Goal: Task Accomplishment & Management: Manage account settings

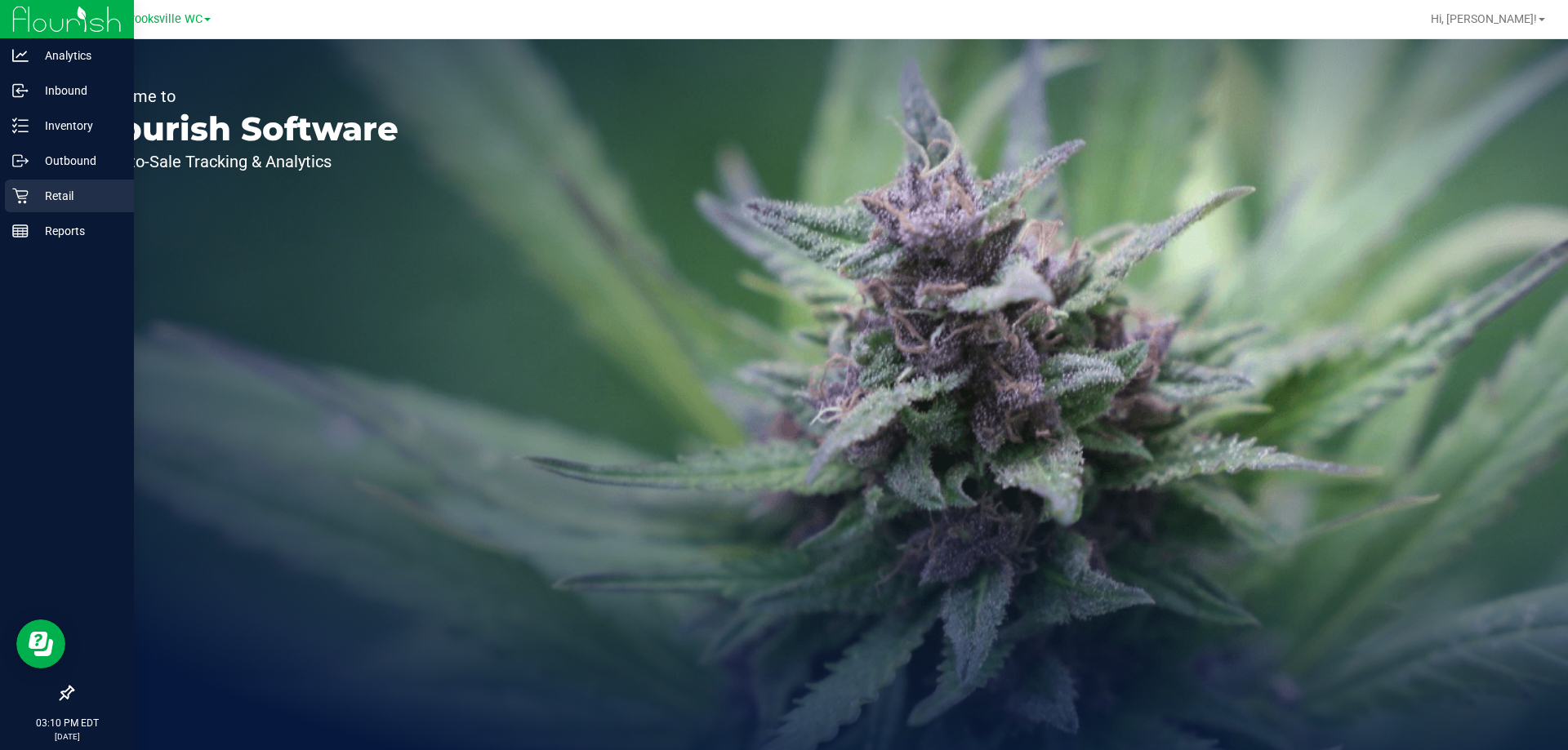
click at [27, 185] on div "Retail" at bounding box center [70, 195] width 129 height 32
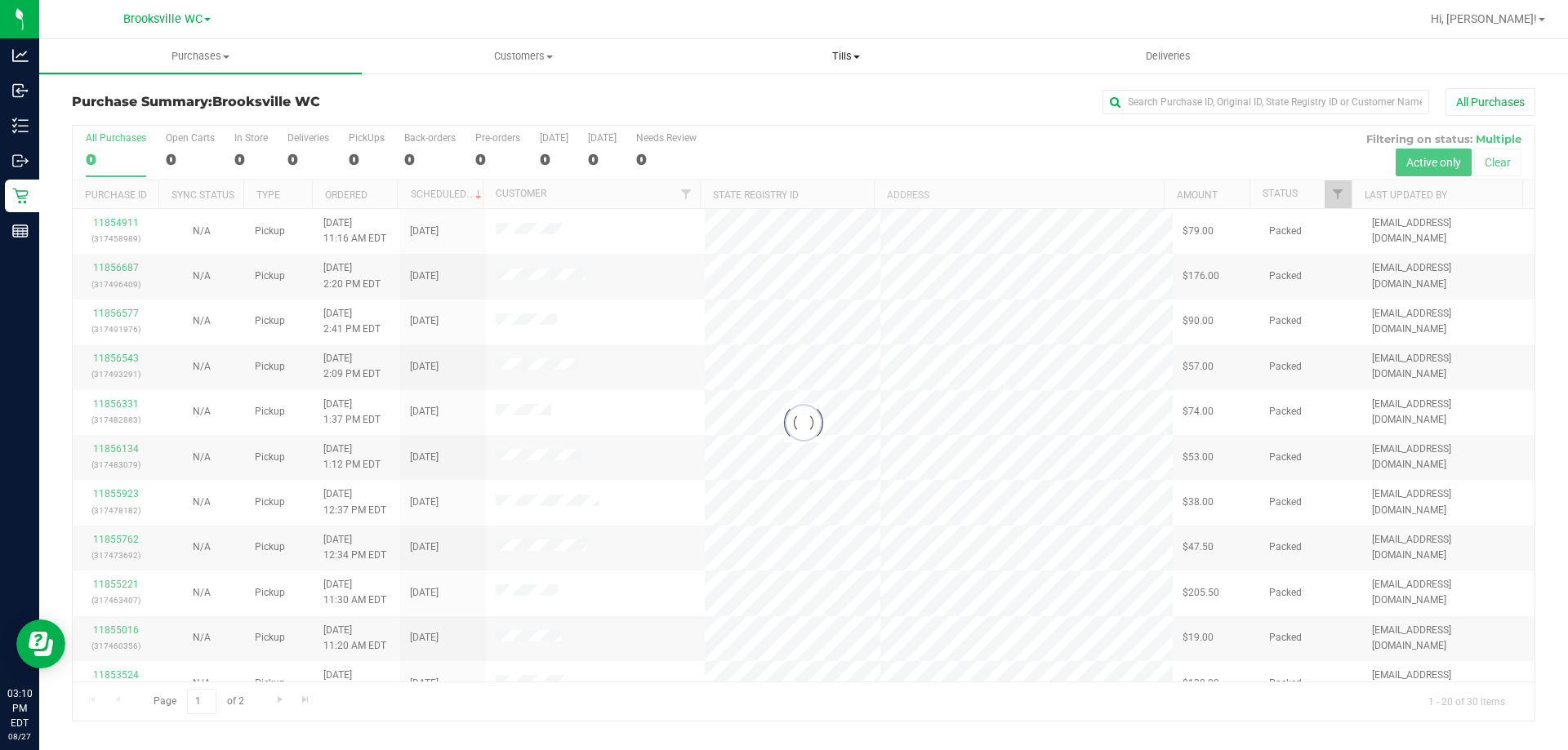
click at [832, 52] on span "Tills" at bounding box center [845, 56] width 321 height 15
click at [769, 98] on span "Manage tills" at bounding box center [739, 98] width 111 height 14
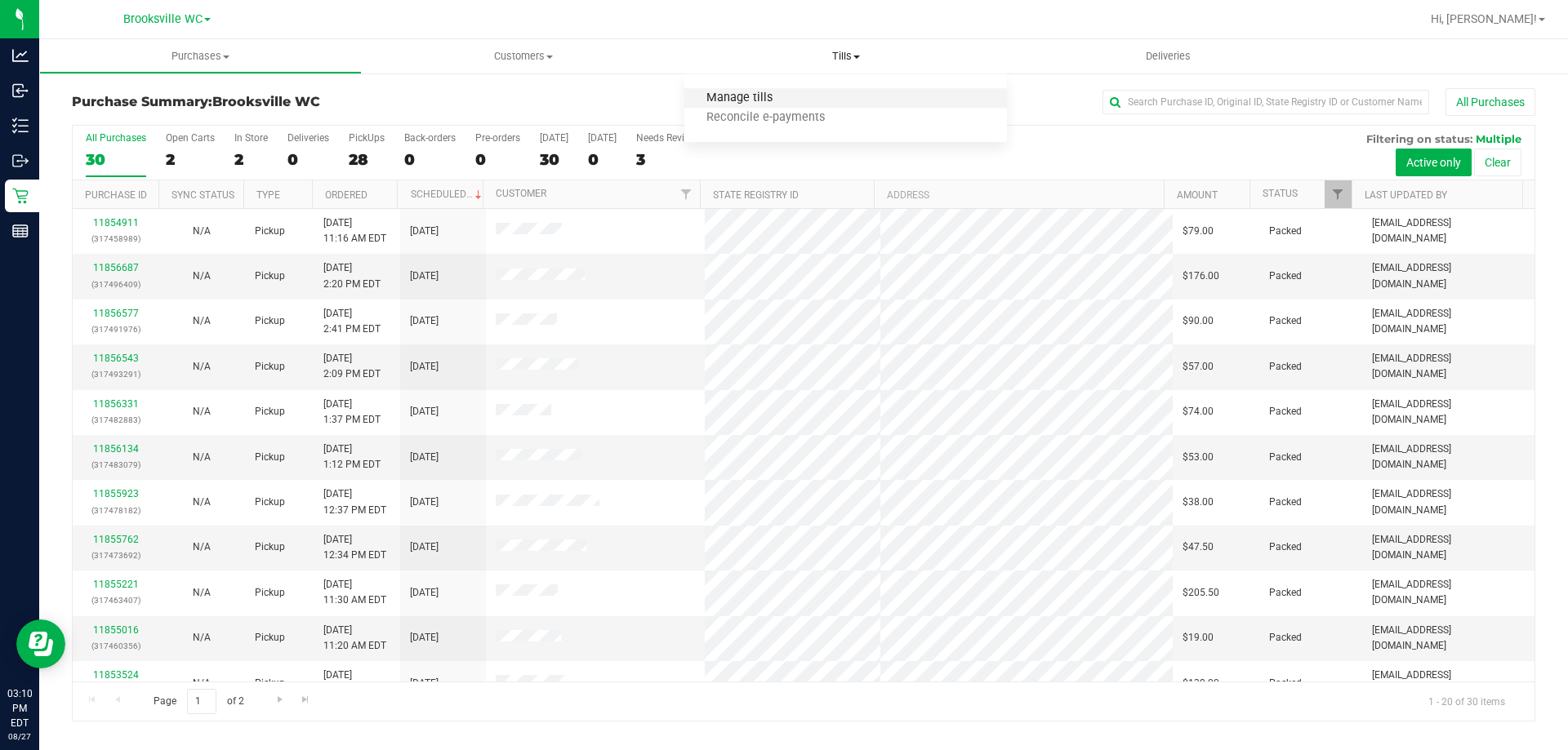
click at [766, 98] on span "Manage tills" at bounding box center [739, 98] width 111 height 14
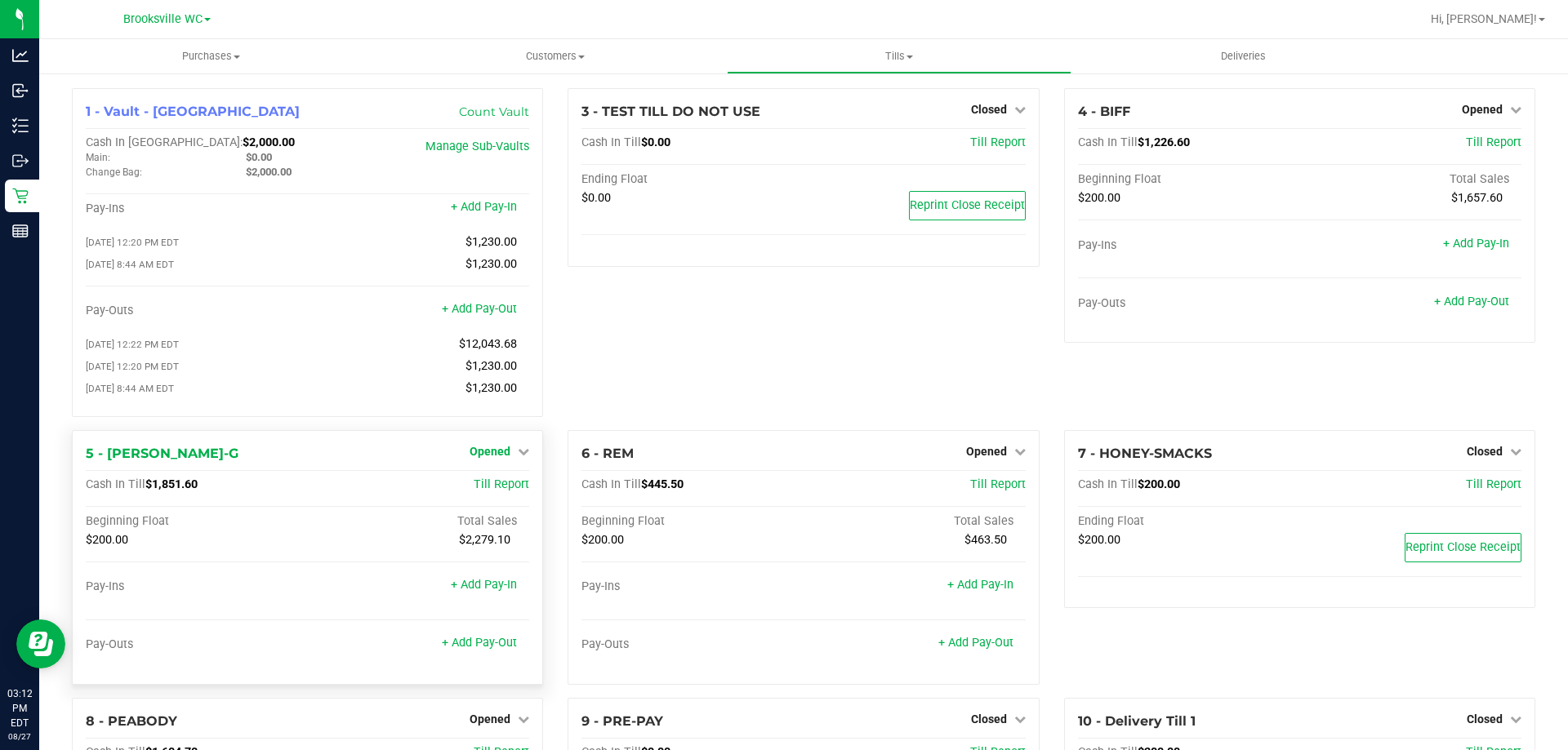
click at [485, 452] on span "Opened" at bounding box center [490, 451] width 41 height 13
click at [360, 458] on div "5 - [PERSON_NAME]-G Opened Close Till" at bounding box center [307, 454] width 444 height 19
click at [478, 650] on link "+ Add Pay-Out" at bounding box center [479, 643] width 75 height 14
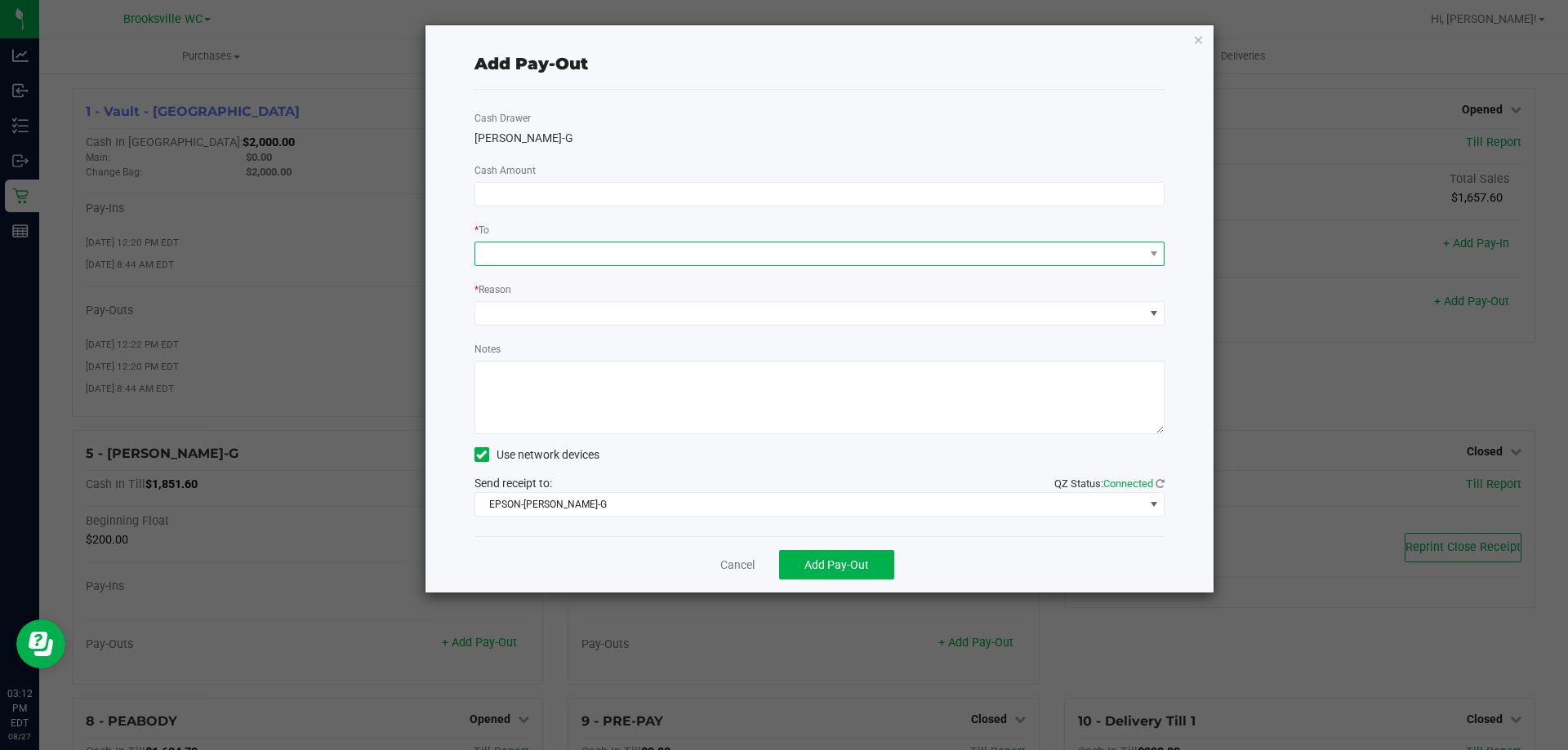
click at [633, 255] on span at bounding box center [809, 253] width 669 height 23
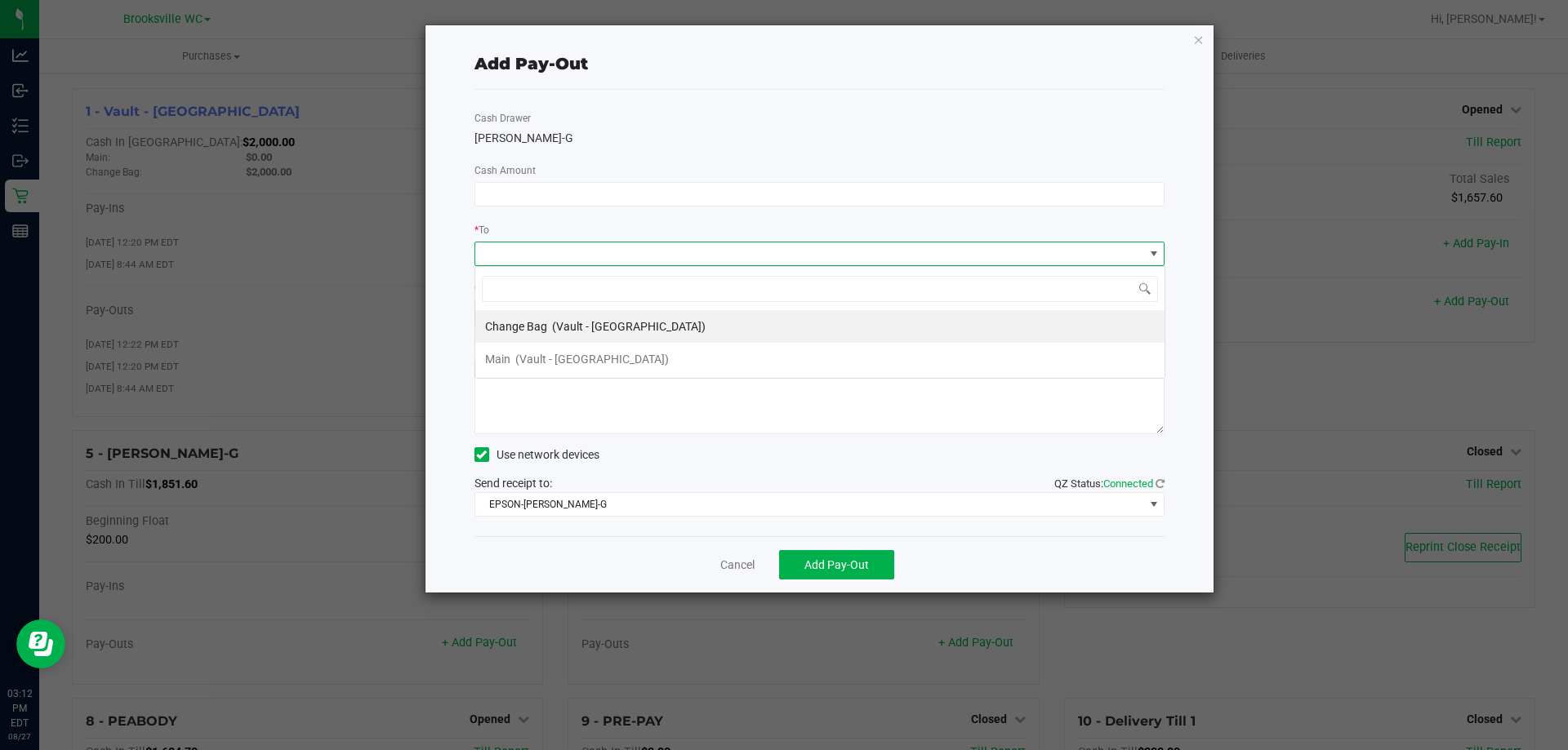
scroll to position [24, 690]
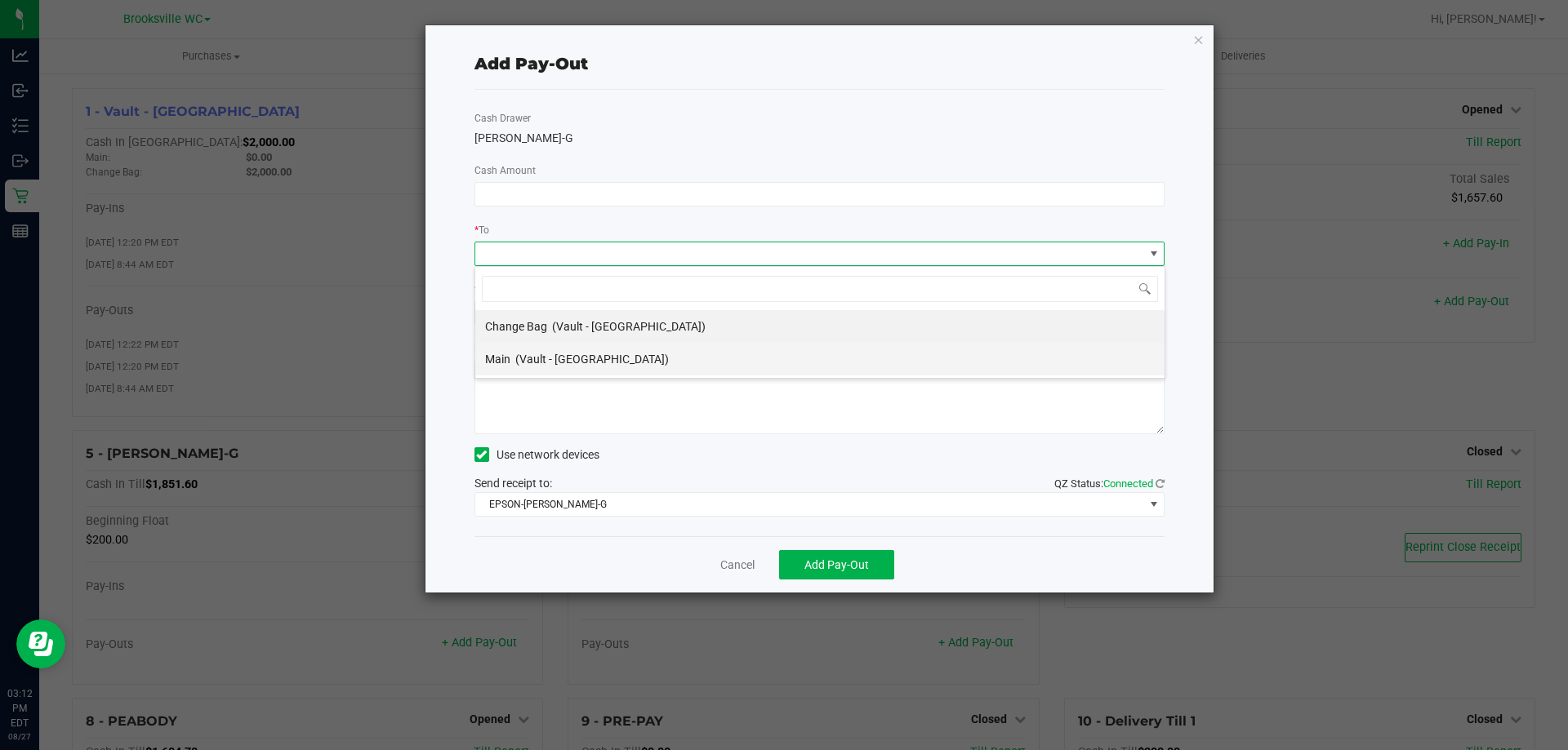
click at [598, 359] on span "(Vault - [GEOGRAPHIC_DATA])" at bounding box center [592, 359] width 153 height 13
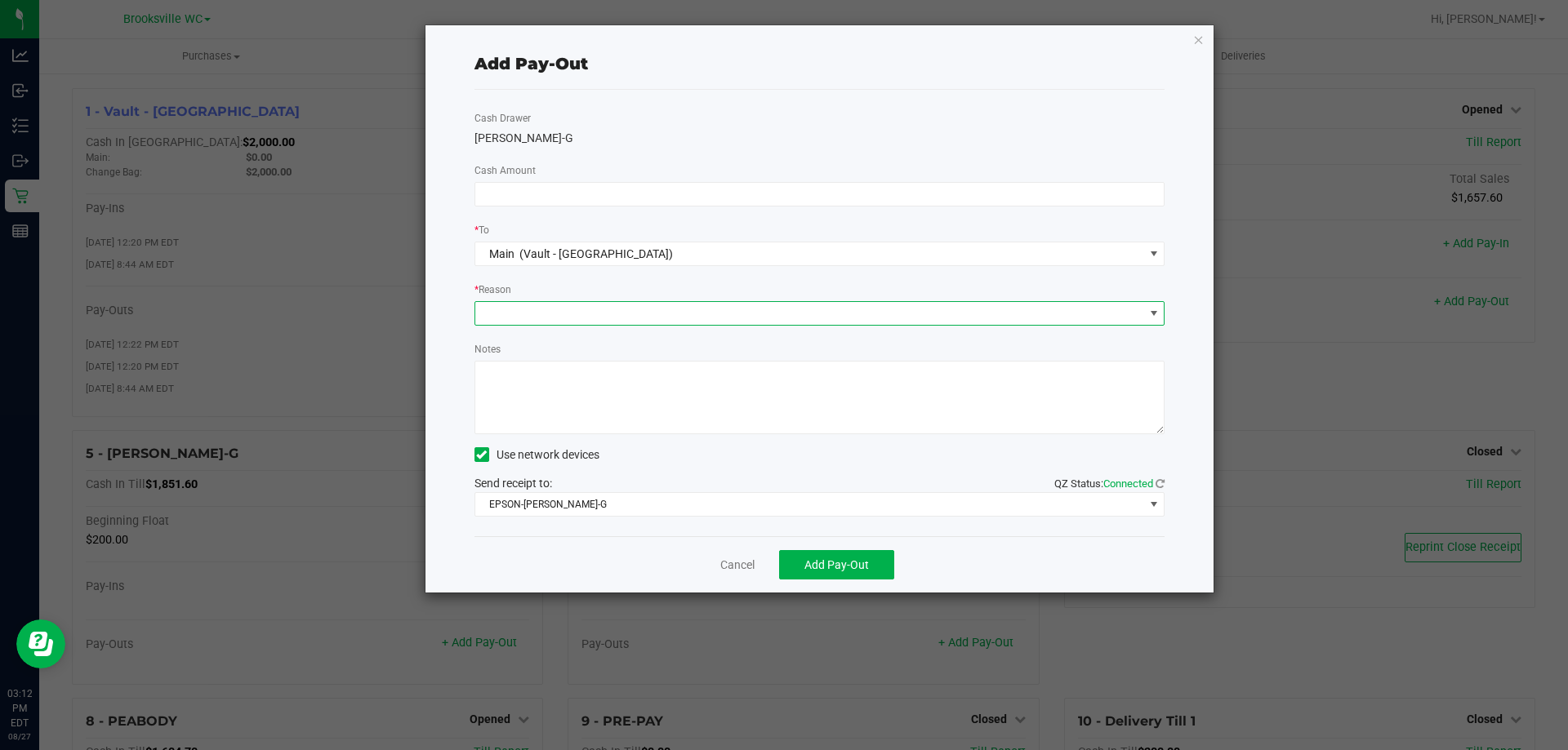
click at [655, 306] on span at bounding box center [809, 314] width 669 height 23
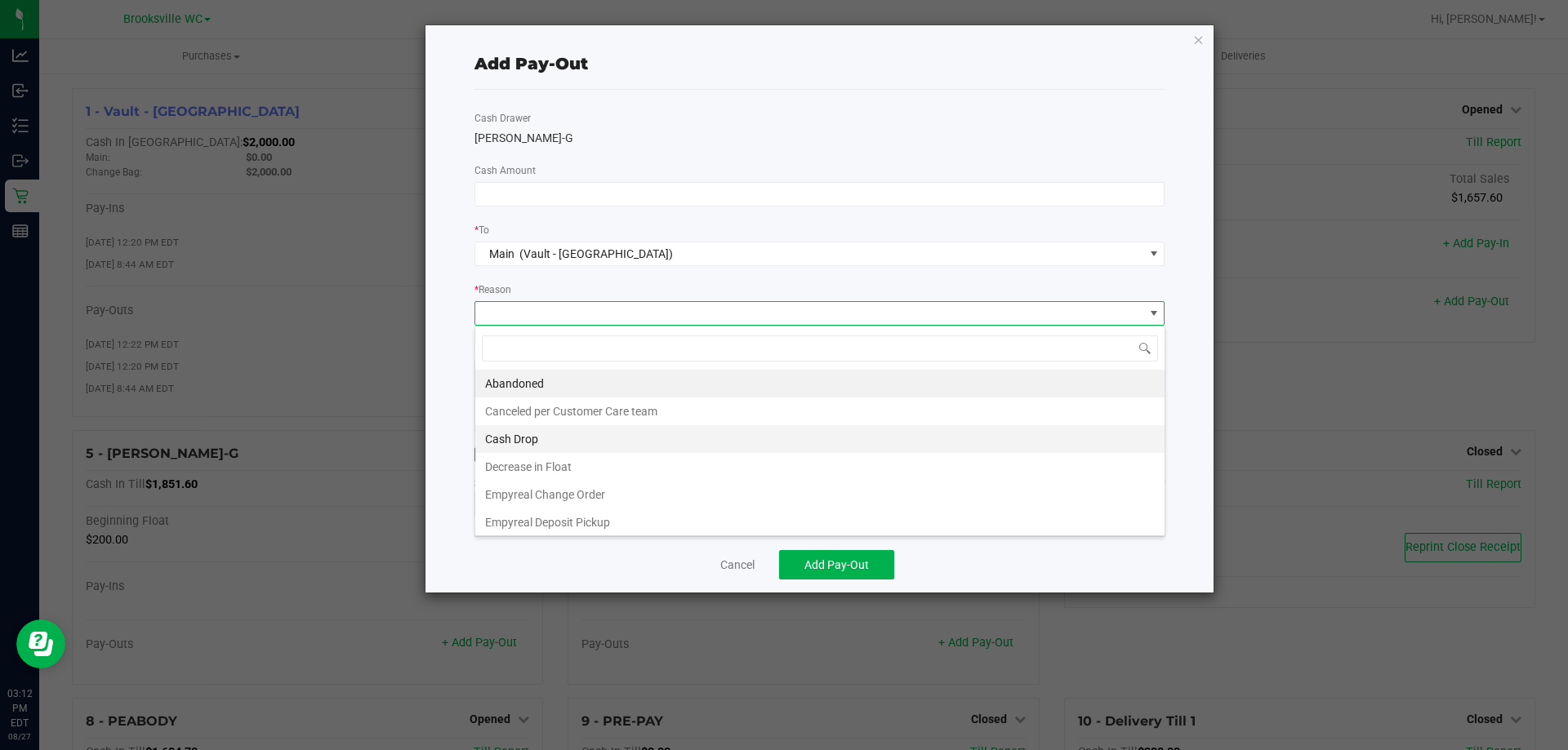
click at [578, 440] on li "Cash Drop" at bounding box center [819, 439] width 689 height 28
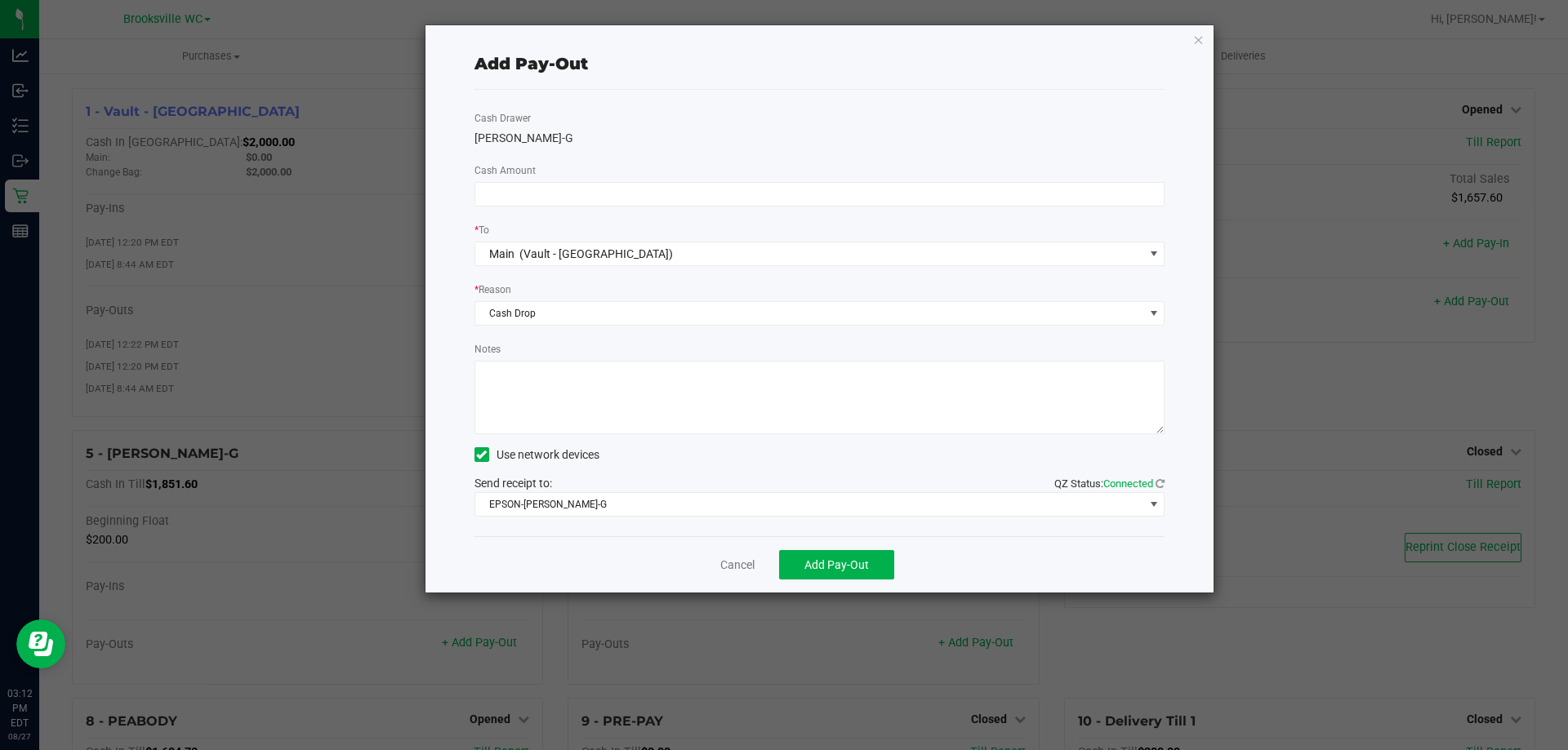
click at [568, 395] on textarea "Notes" at bounding box center [819, 397] width 691 height 73
type textarea "GG"
click at [619, 199] on input at bounding box center [819, 194] width 689 height 23
type input "$1,510.00"
click at [622, 134] on div "[PERSON_NAME]-G" at bounding box center [819, 139] width 691 height 17
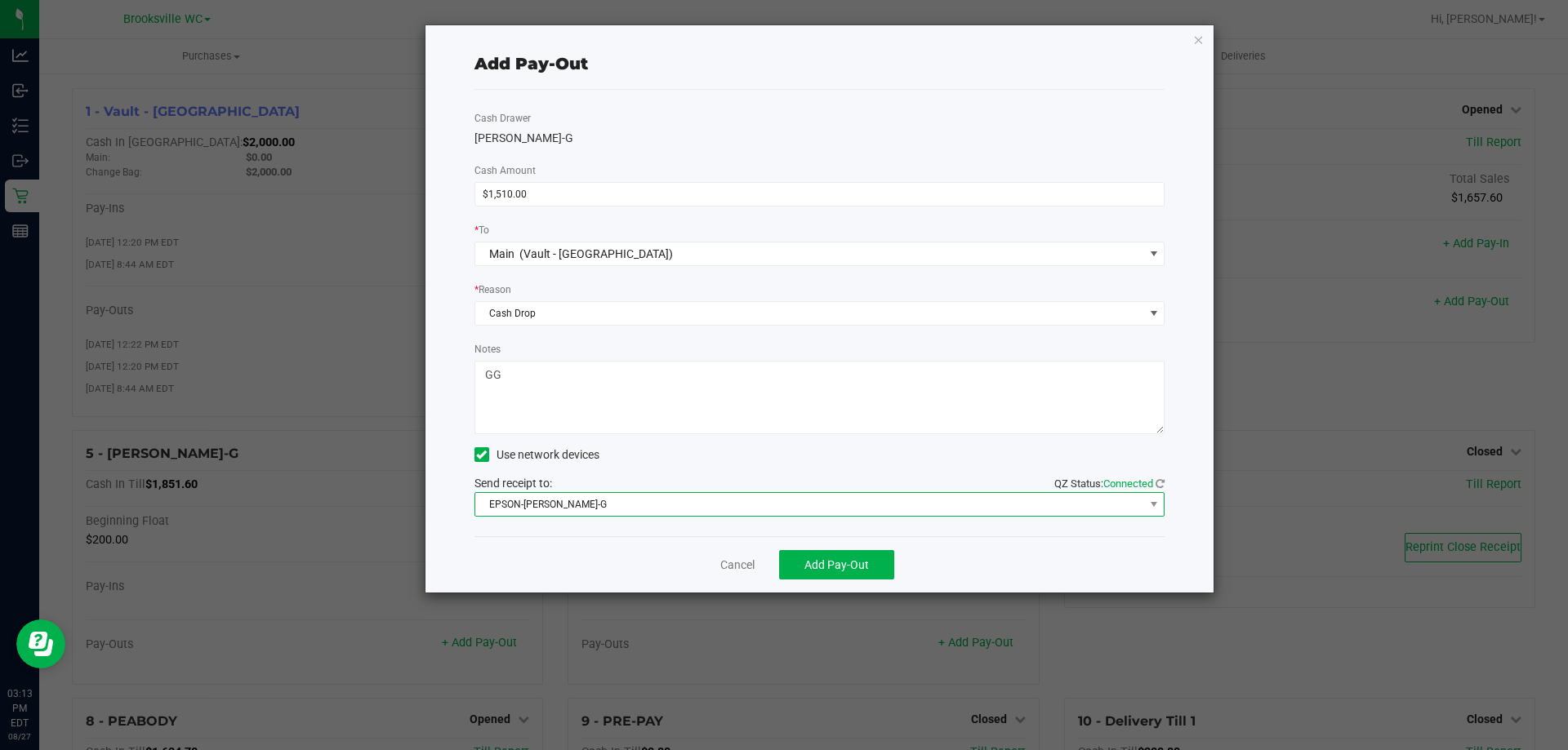
click at [844, 512] on span "EPSON-[PERSON_NAME]-G" at bounding box center [809, 504] width 669 height 23
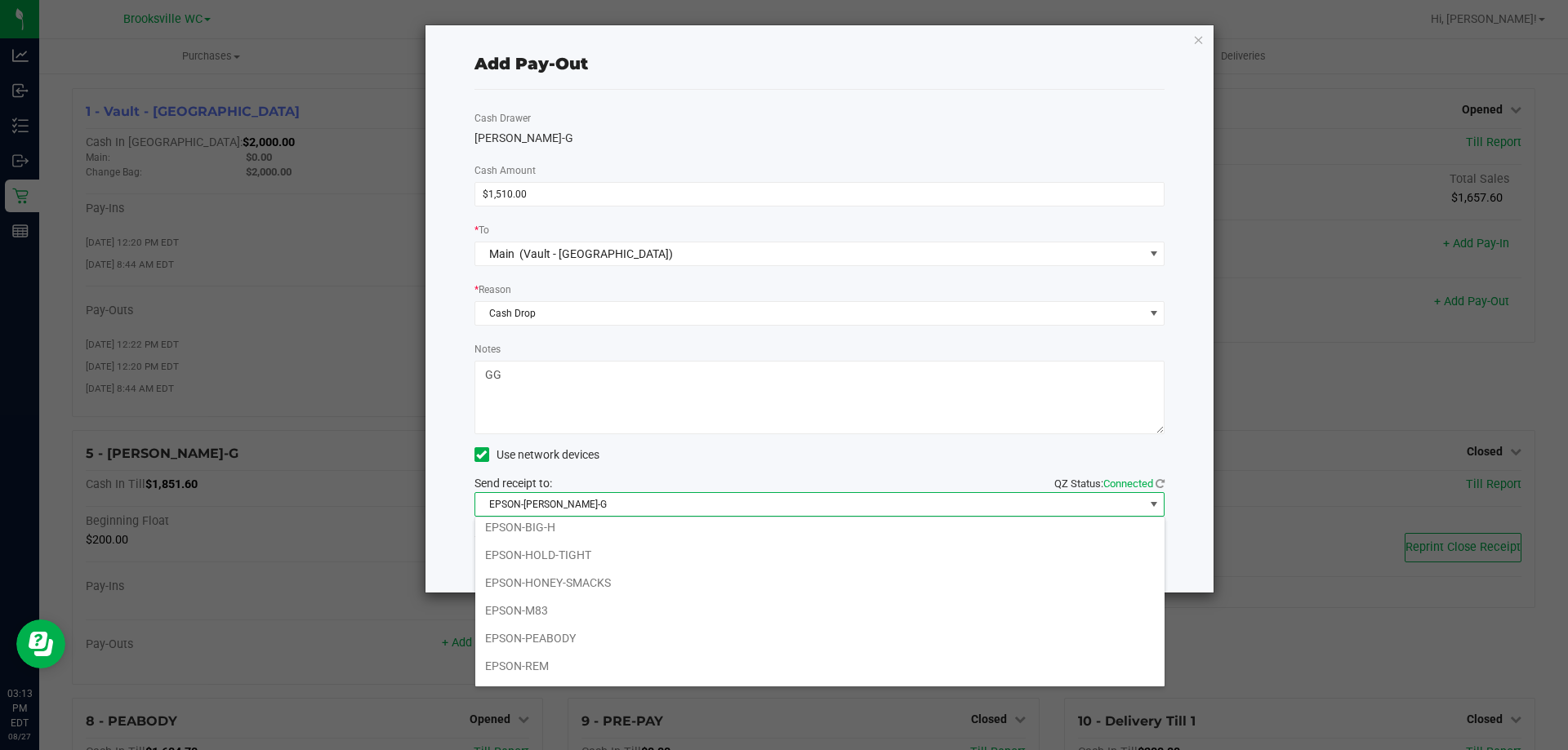
scroll to position [142, 0]
click at [548, 675] on li "EPSON-SMEE" at bounding box center [819, 669] width 689 height 28
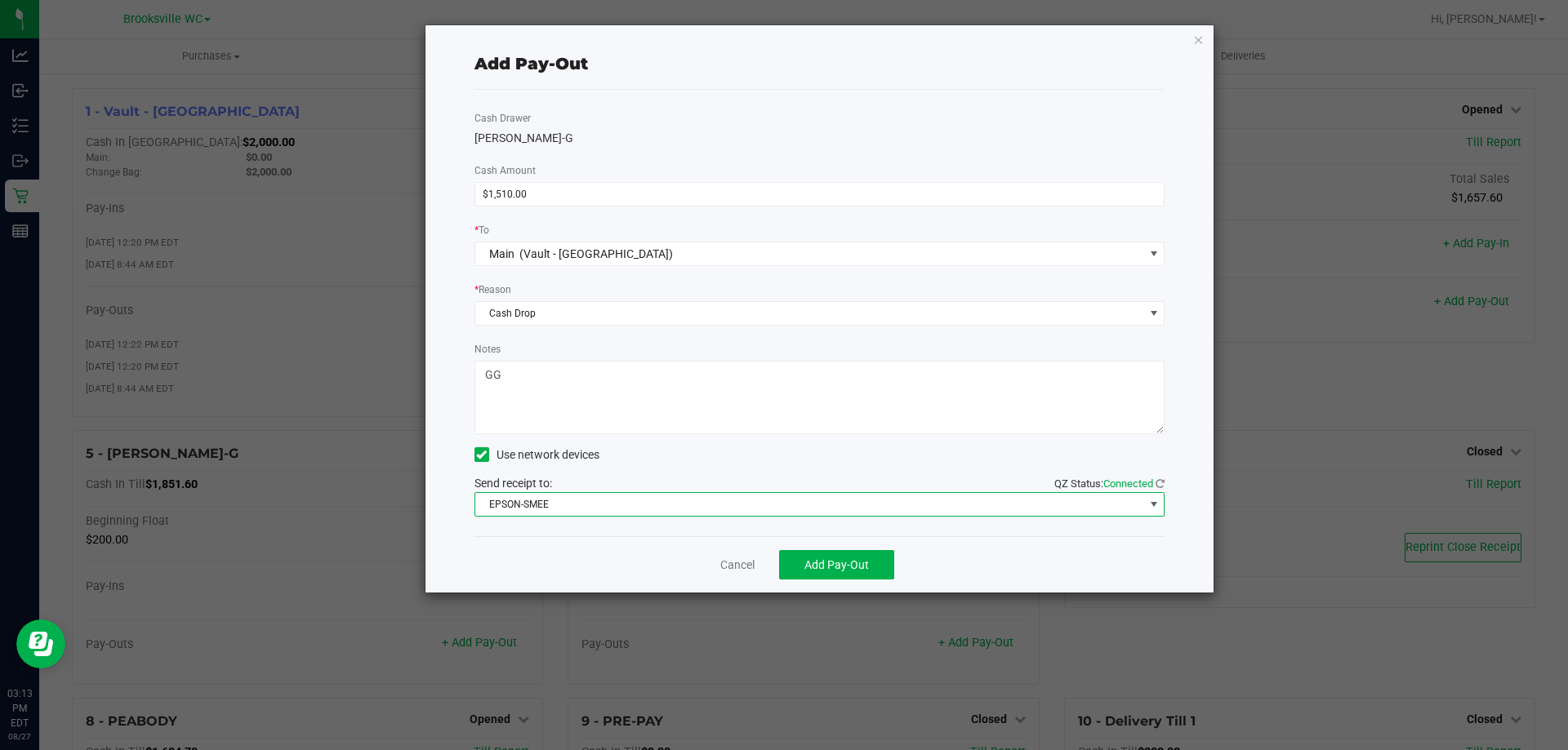
click at [674, 449] on div "Use network devices" at bounding box center [819, 455] width 691 height 24
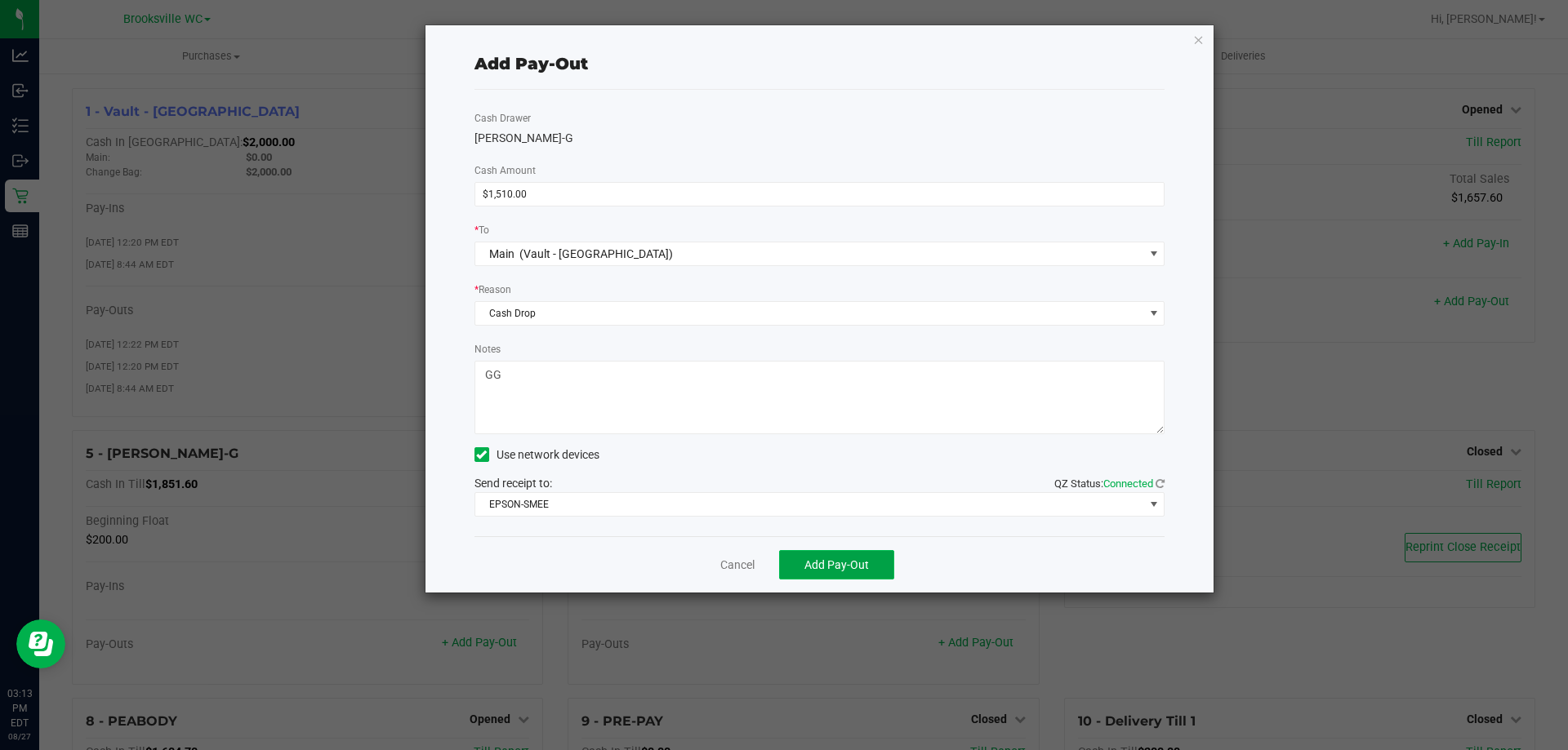
click at [849, 568] on span "Add Pay-Out" at bounding box center [837, 564] width 64 height 13
click at [1203, 35] on div "Add Pay-Out Cash Drawer [PERSON_NAME]-G Cash Amount $1,510.00 * To Main (Vault …" at bounding box center [819, 308] width 789 height 567
click at [1201, 37] on icon "button" at bounding box center [1198, 39] width 11 height 19
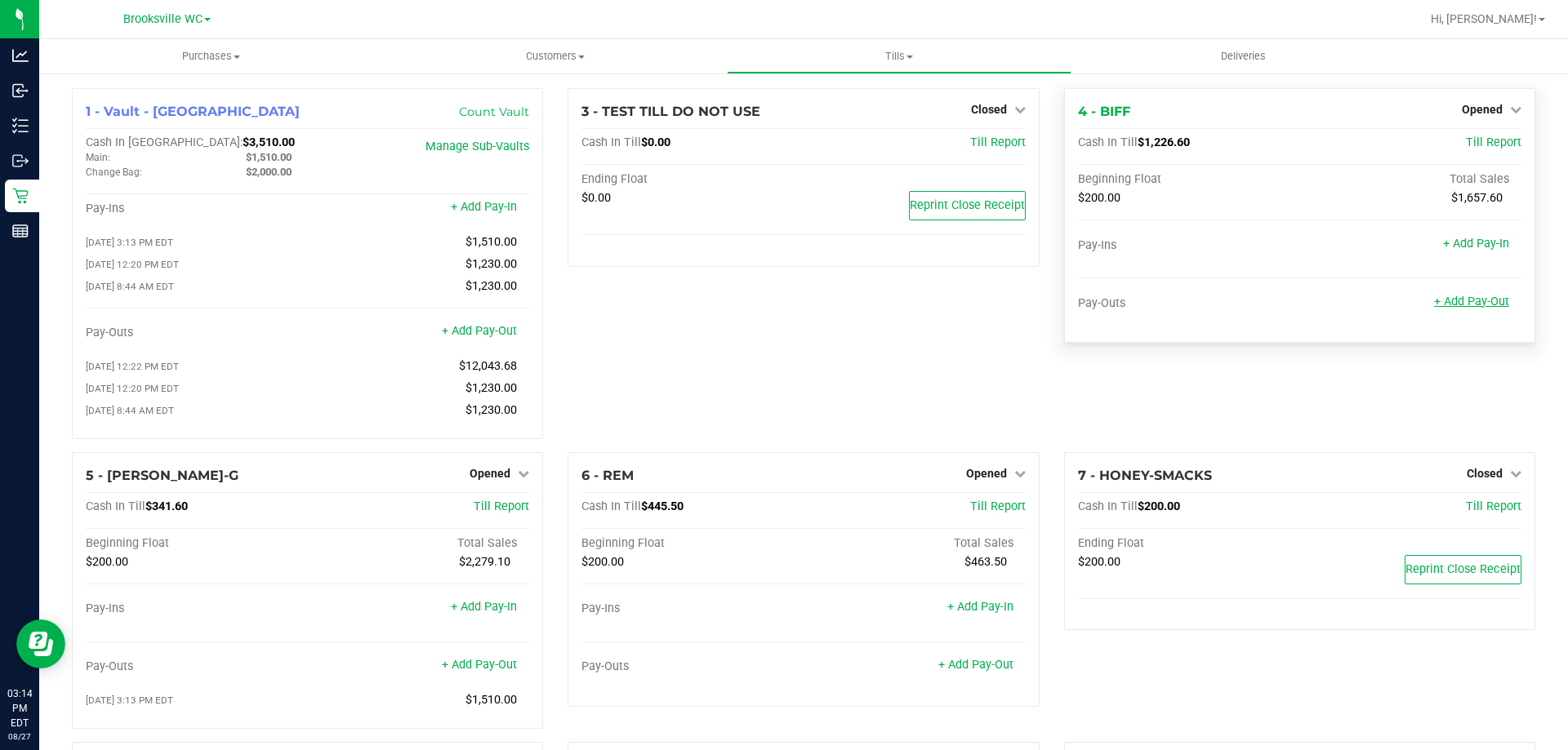
click at [1481, 305] on link "+ Add Pay-Out" at bounding box center [1472, 301] width 75 height 14
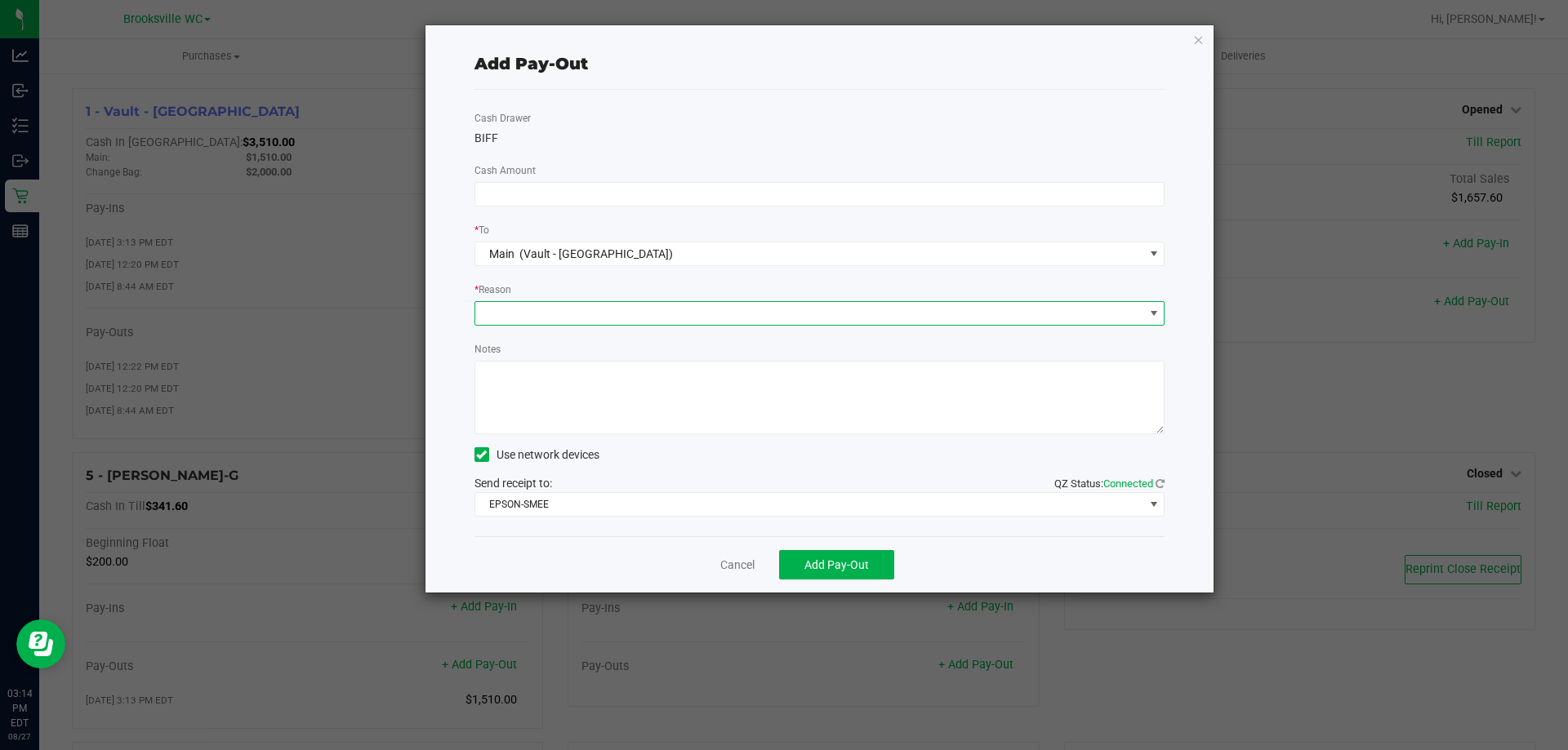
click at [786, 310] on span at bounding box center [809, 314] width 669 height 23
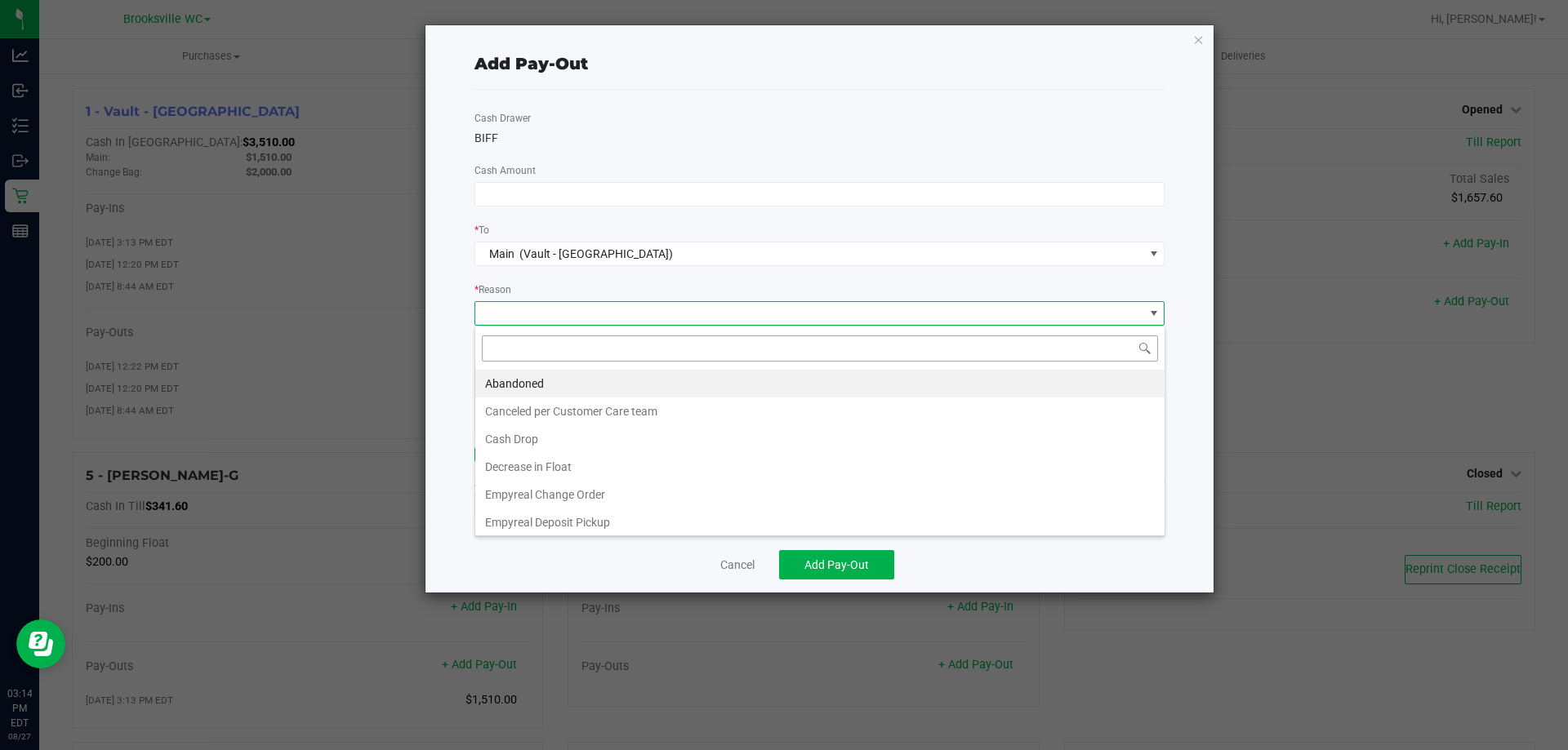
scroll to position [24, 690]
click at [564, 445] on li "Cash Drop" at bounding box center [819, 439] width 689 height 28
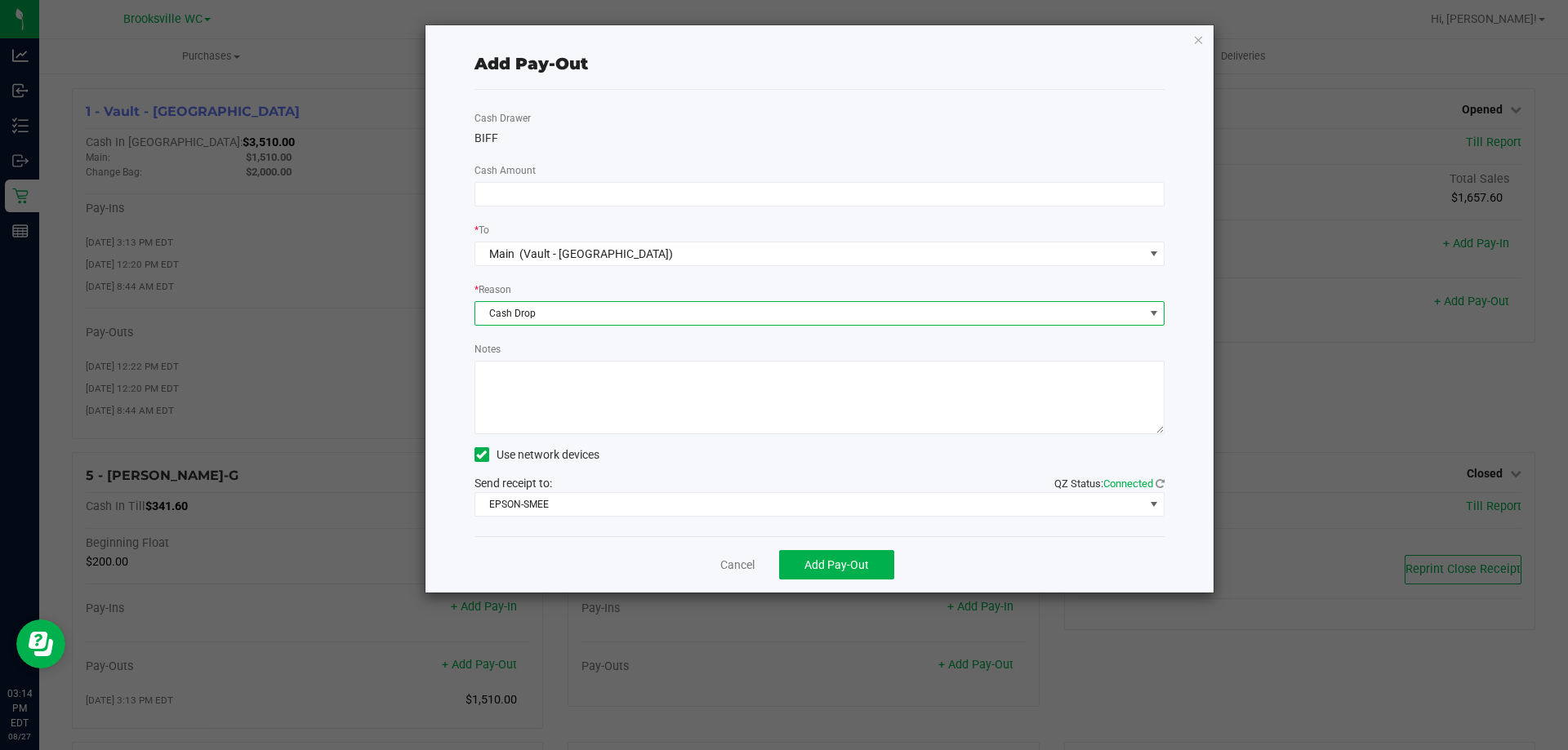
click at [614, 406] on textarea "Notes" at bounding box center [819, 397] width 691 height 73
type textarea "GG"
click at [701, 196] on input at bounding box center [819, 194] width 689 height 23
type input "$760.00"
click at [744, 124] on div "Cash Drawer [PERSON_NAME] Amount $760.00 * To Main (Vault - [GEOGRAPHIC_DATA]) …" at bounding box center [819, 313] width 691 height 447
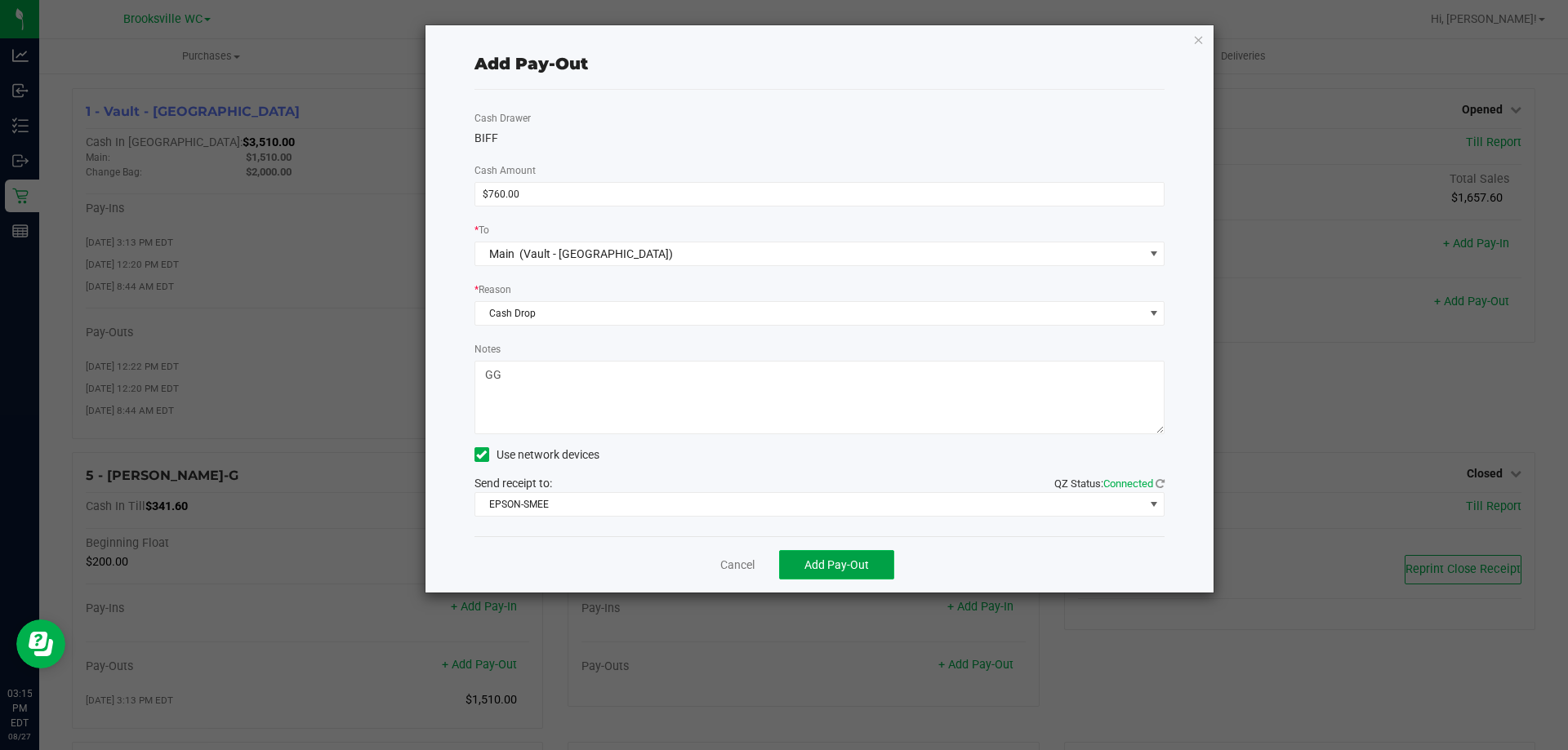
click at [837, 564] on span "Add Pay-Out" at bounding box center [837, 564] width 64 height 13
click at [1193, 43] on icon "button" at bounding box center [1198, 39] width 11 height 19
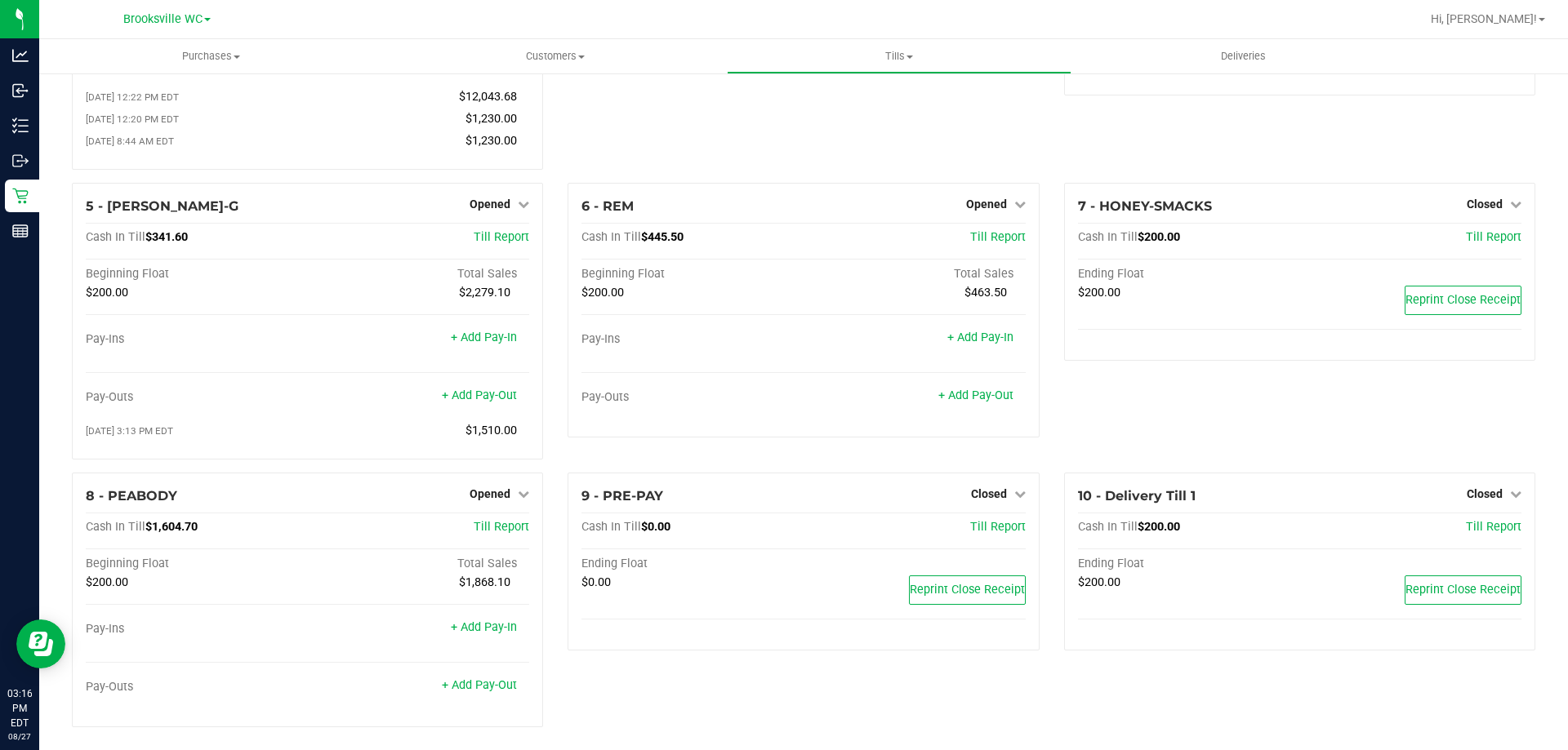
scroll to position [283, 0]
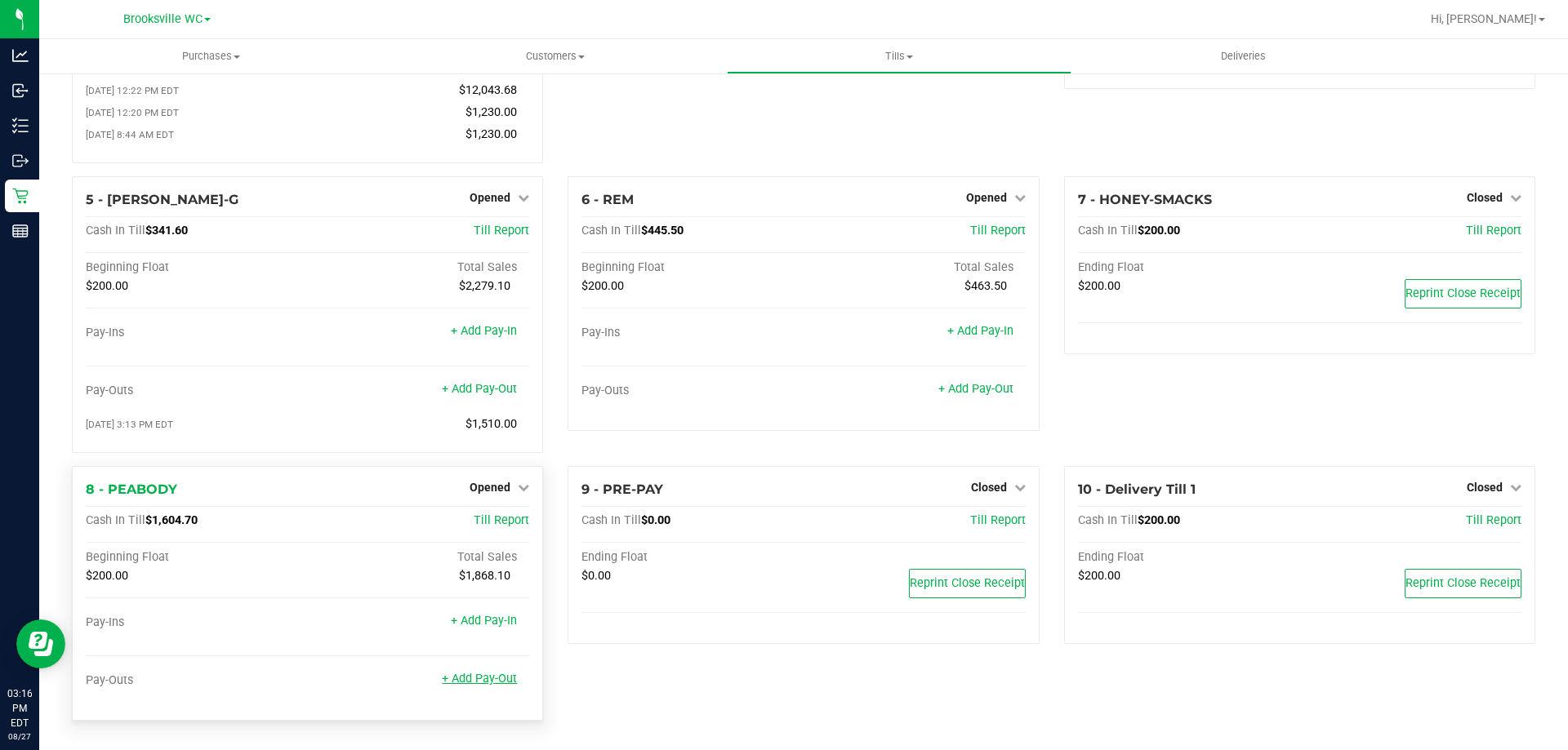
click at [468, 678] on link "+ Add Pay-Out" at bounding box center [479, 679] width 75 height 14
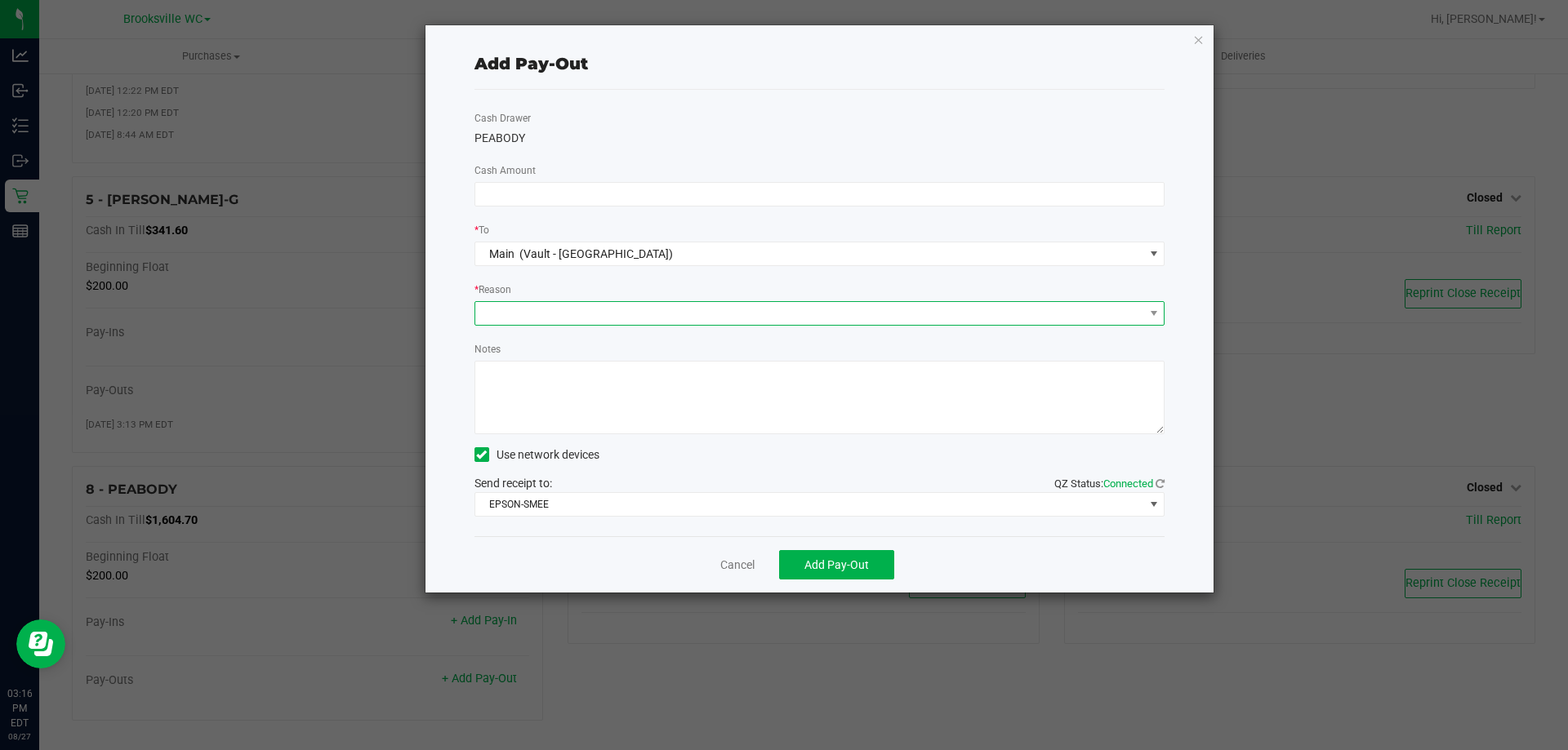
click at [641, 314] on span at bounding box center [809, 314] width 669 height 23
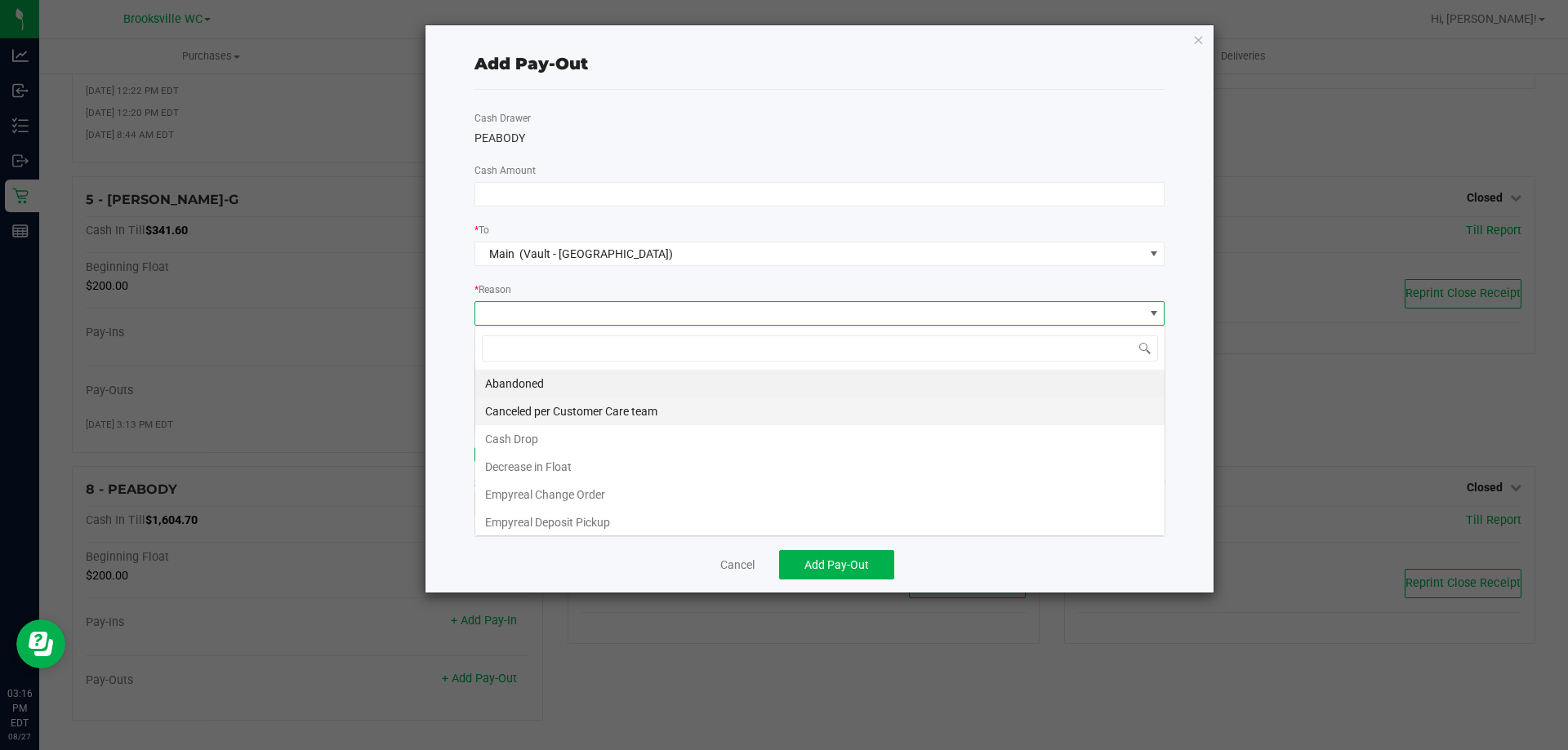
scroll to position [24, 690]
click at [543, 448] on li "Cash Drop" at bounding box center [819, 439] width 689 height 28
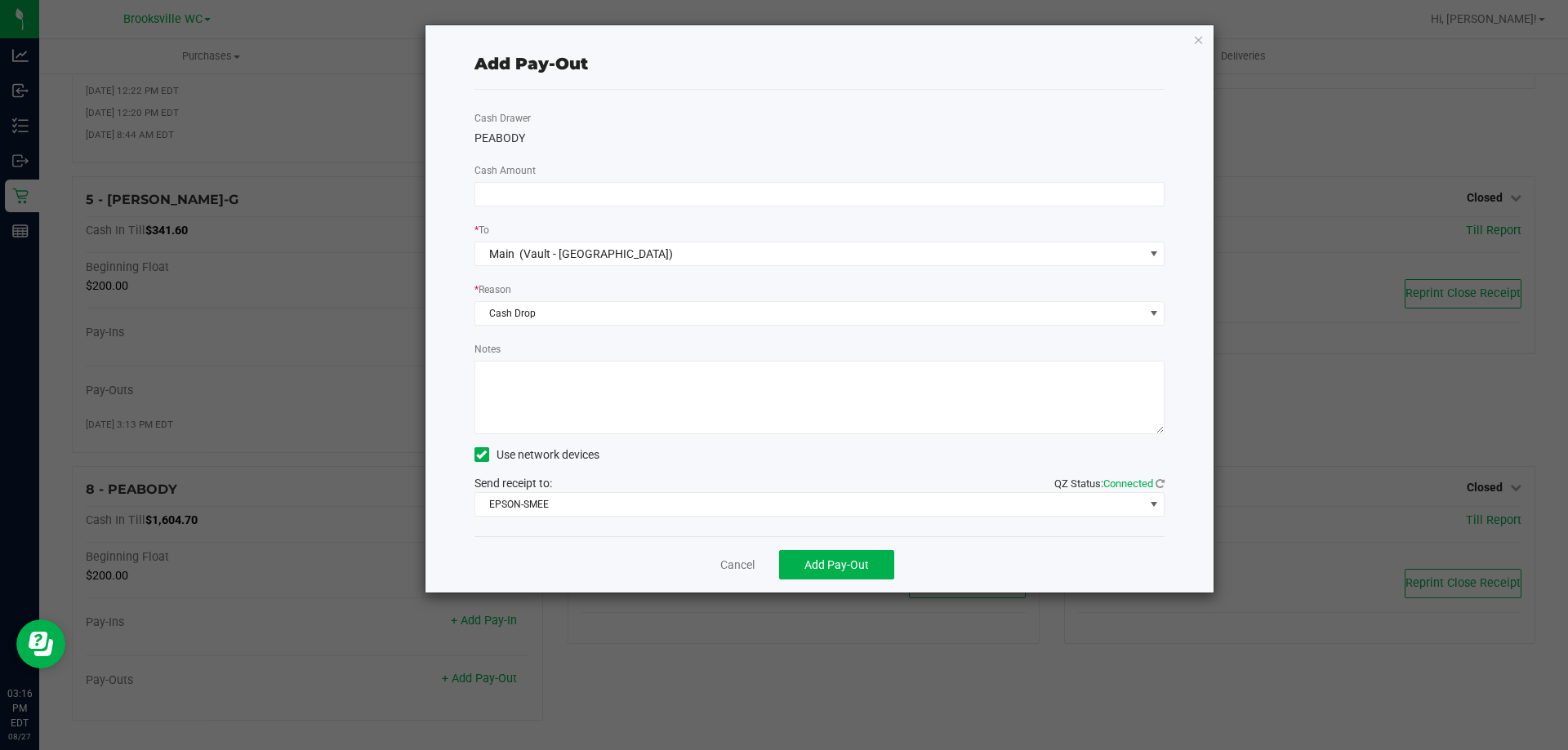
click at [540, 409] on textarea "Notes" at bounding box center [819, 397] width 691 height 73
type textarea "GG"
click at [516, 197] on input at bounding box center [819, 194] width 689 height 23
type input "$1,270.00"
click at [586, 142] on div "PEABODY" at bounding box center [819, 139] width 691 height 17
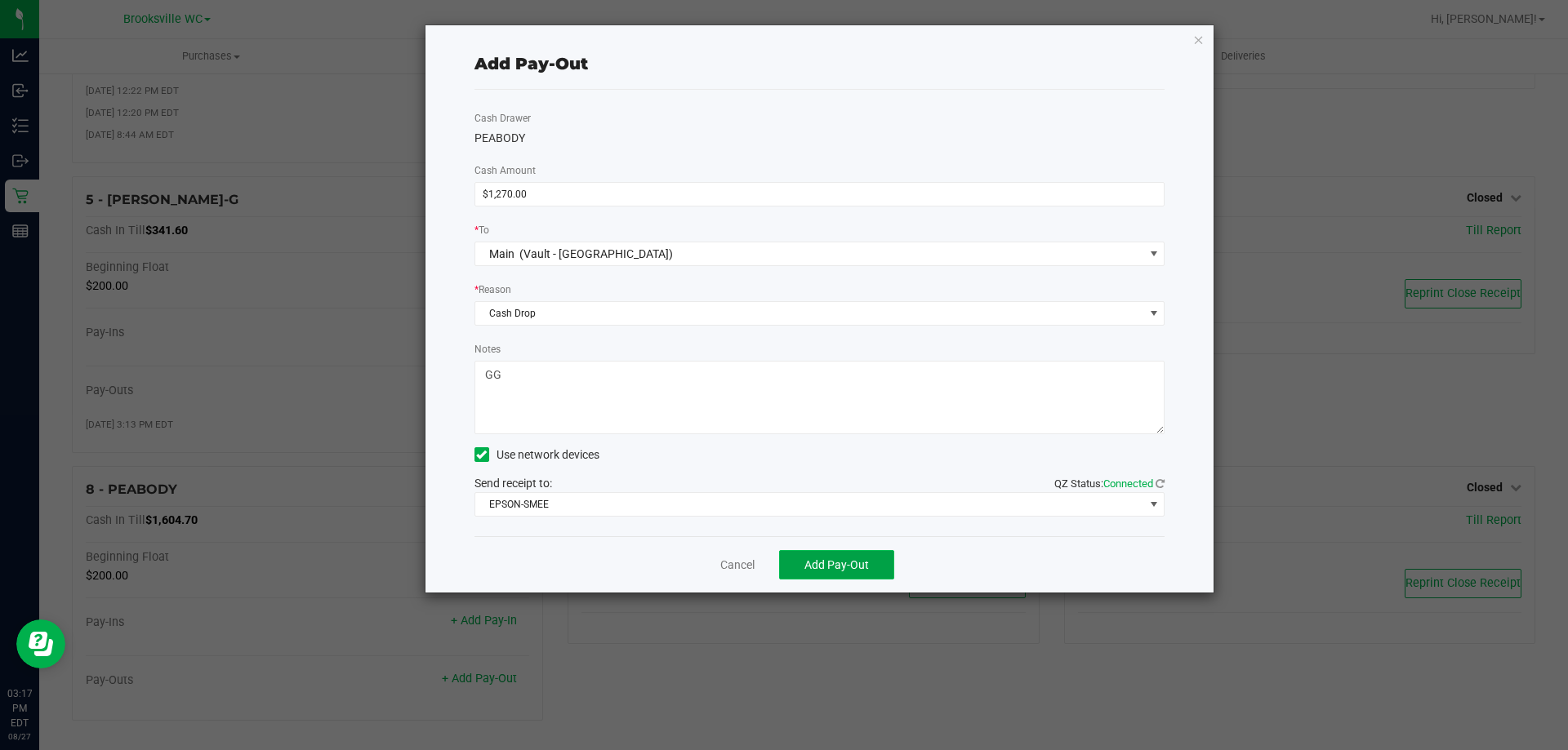
click at [822, 571] on span "Add Pay-Out" at bounding box center [837, 564] width 64 height 13
click at [1195, 37] on icon "button" at bounding box center [1198, 39] width 11 height 19
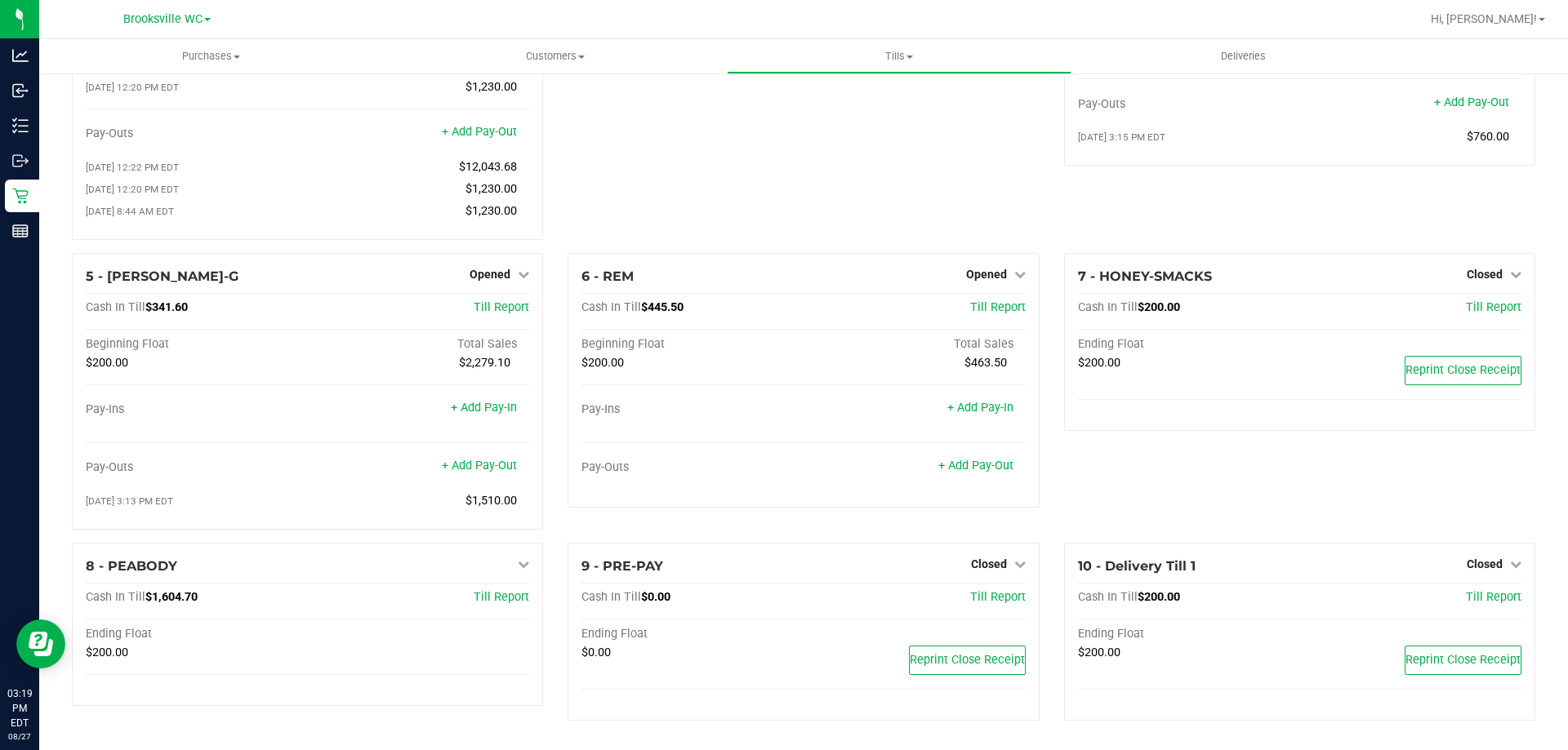
click at [1035, 213] on div "3 - TEST TILL DO NOT USE Closed Open Till Cash In Till $0.00 Till Report Ending…" at bounding box center [803, 71] width 496 height 364
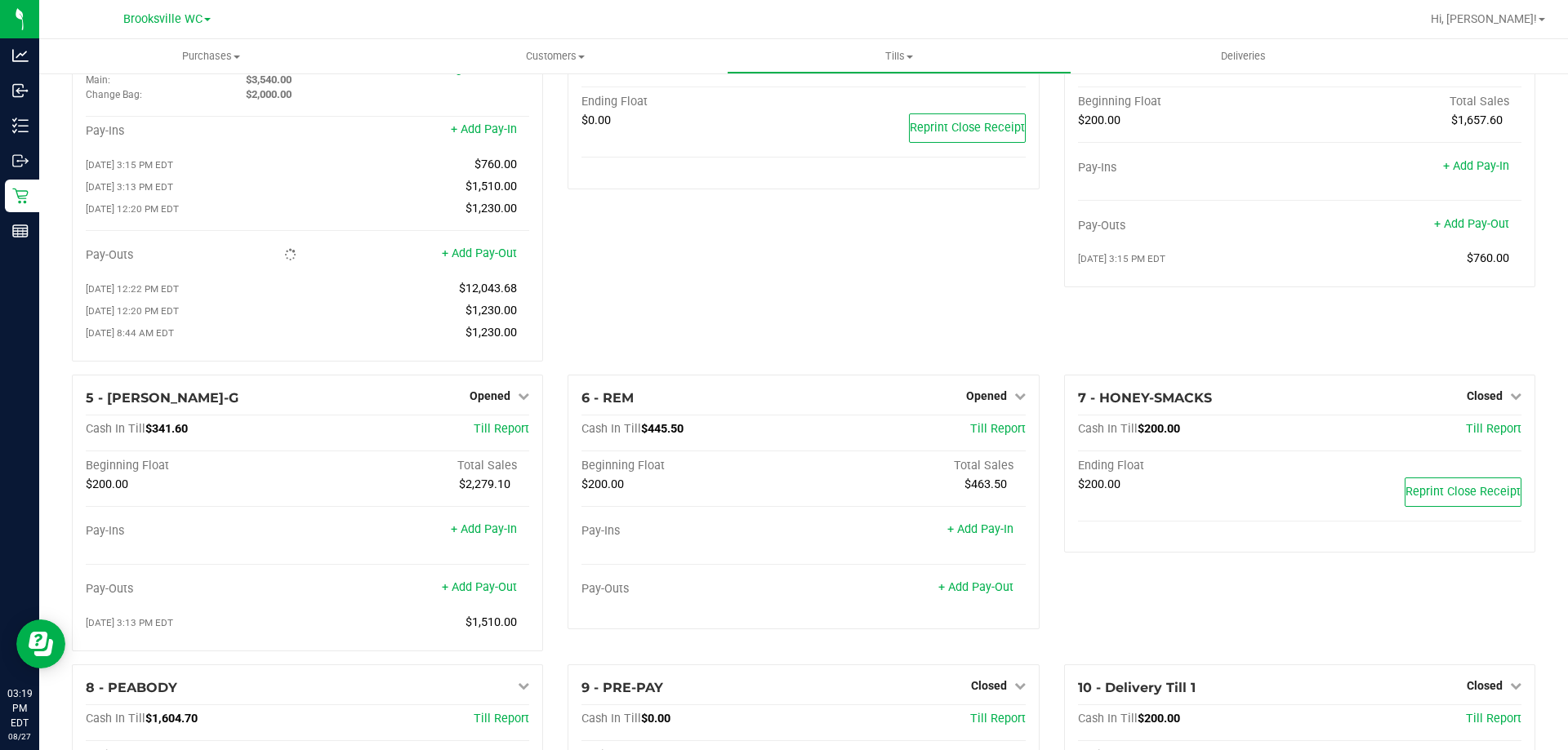
scroll to position [0, 0]
